Goal: Task Accomplishment & Management: Manage account settings

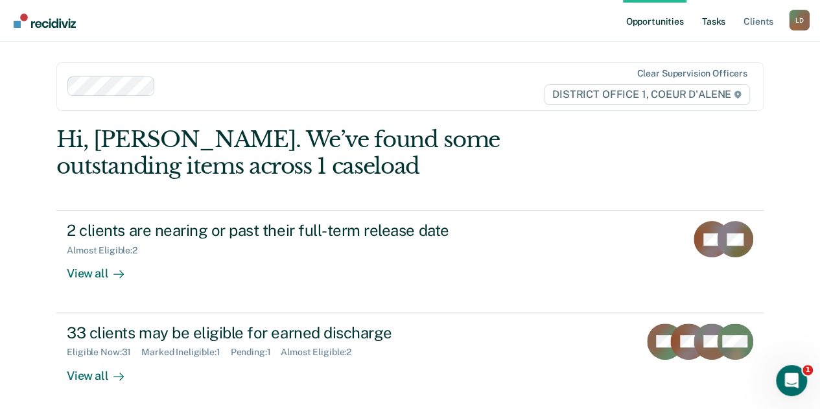
click at [712, 21] on link "Tasks" at bounding box center [713, 20] width 29 height 41
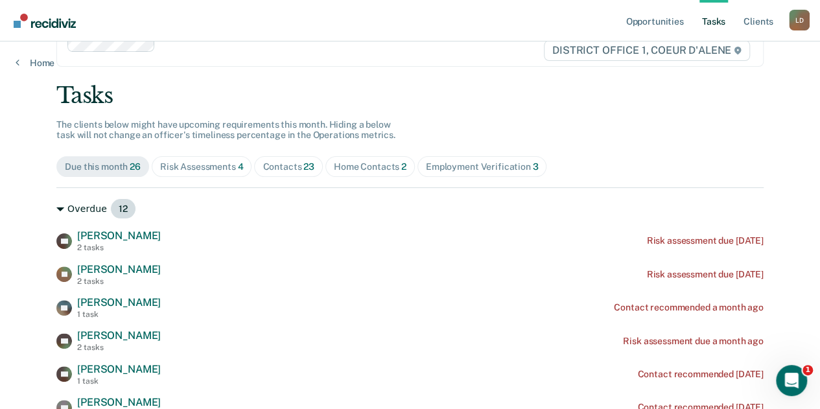
scroll to position [65, 0]
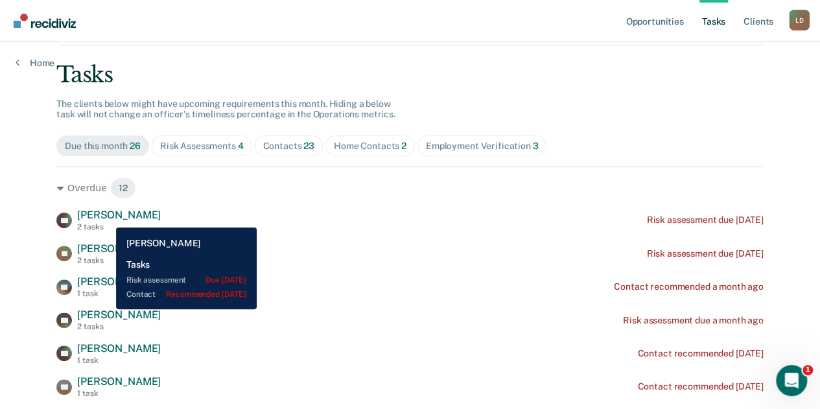
click at [107, 218] on span "[PERSON_NAME]" at bounding box center [119, 215] width 84 height 12
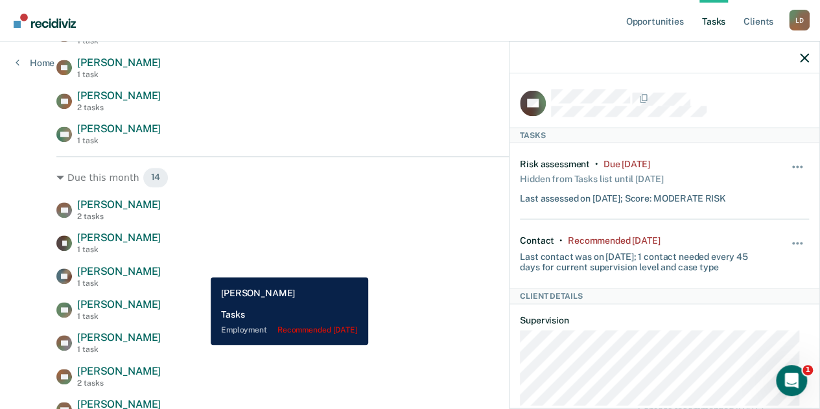
scroll to position [519, 0]
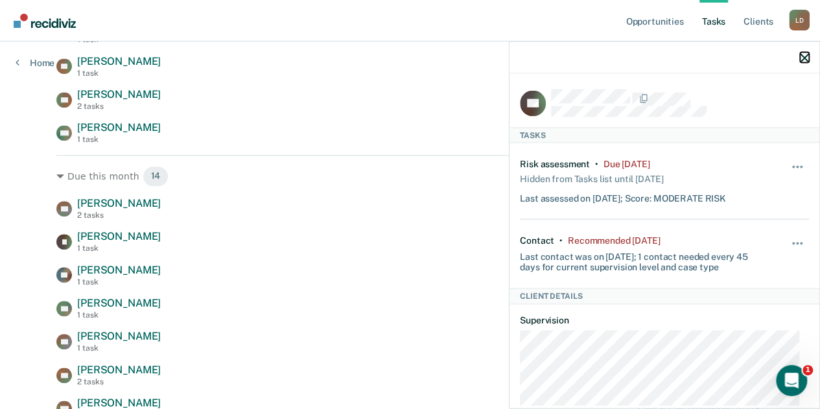
click at [805, 58] on icon "button" at bounding box center [804, 57] width 9 height 9
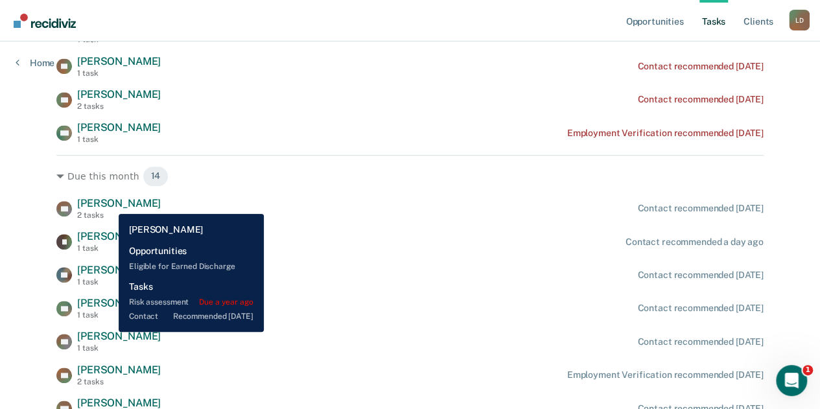
click at [109, 204] on span "[PERSON_NAME]" at bounding box center [119, 203] width 84 height 12
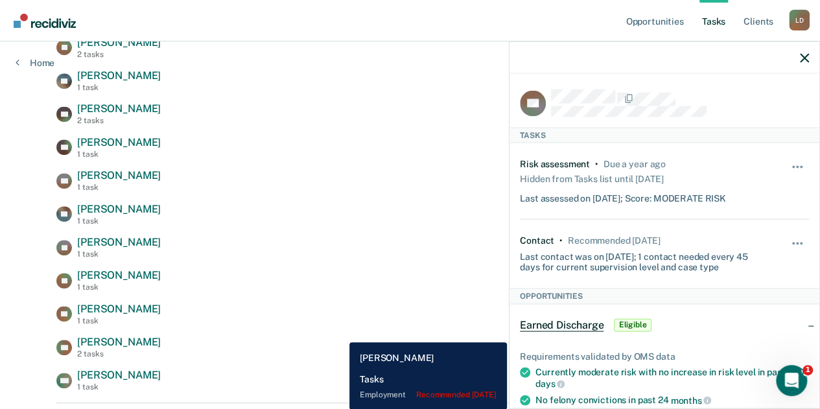
scroll to position [259, 0]
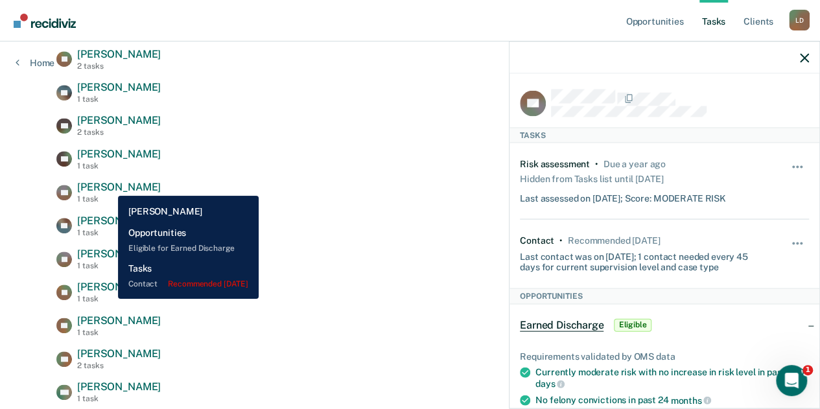
click at [108, 186] on span "[PERSON_NAME]" at bounding box center [119, 187] width 84 height 12
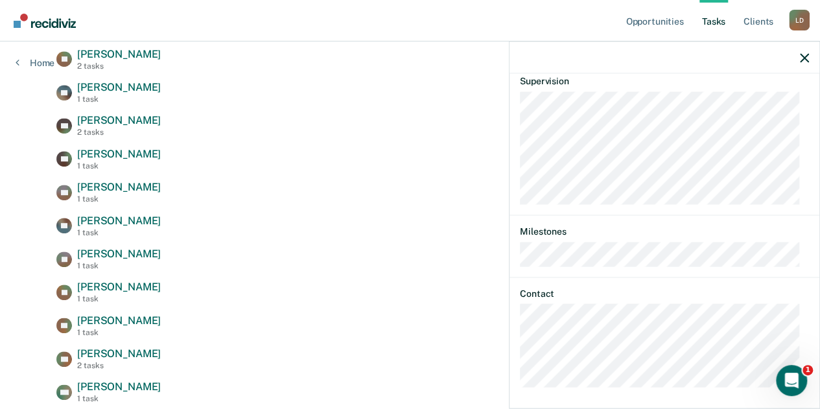
scroll to position [464, 0]
